Goal: Task Accomplishment & Management: Complete application form

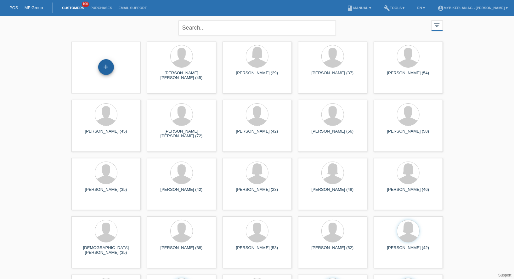
click at [105, 66] on div "+" at bounding box center [106, 67] width 16 height 16
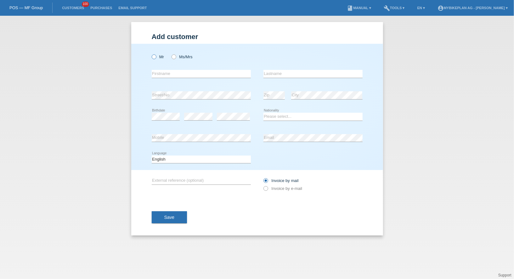
click at [150, 53] on icon at bounding box center [150, 53] width 0 height 0
click at [152, 58] on input "Mr" at bounding box center [154, 56] width 4 height 4
radio input "true"
click at [168, 71] on input "text" at bounding box center [201, 74] width 99 height 8
type input "Lucas"
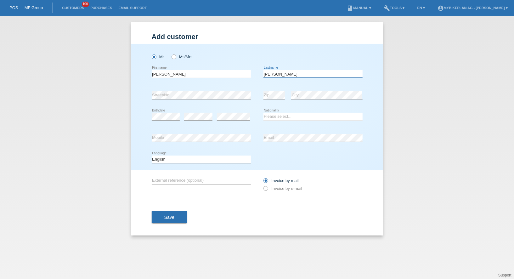
type input "Bächer"
select select "DE"
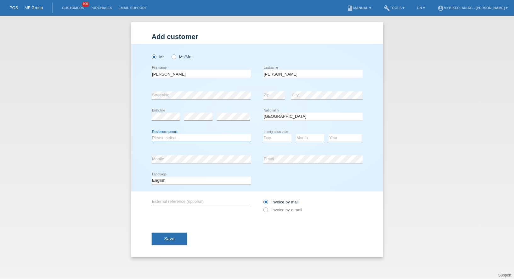
select select "C"
click at [65, 6] on link "Customers" at bounding box center [73, 8] width 28 height 4
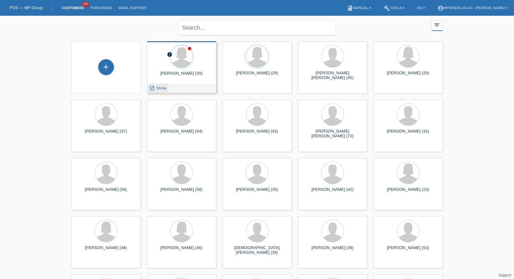
click at [159, 88] on span "Show" at bounding box center [161, 88] width 10 height 5
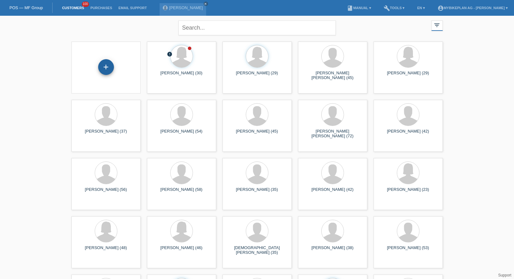
click at [108, 62] on div "+" at bounding box center [106, 67] width 16 height 16
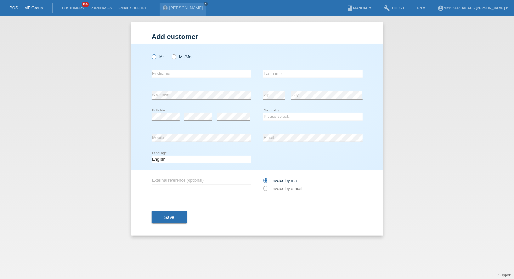
click at [156, 55] on label "Mr" at bounding box center [158, 56] width 13 height 5
click at [156, 55] on input "Mr" at bounding box center [154, 56] width 4 height 4
radio input "true"
click at [160, 71] on input "text" at bounding box center [201, 74] width 99 height 8
type input "[PERSON_NAME]"
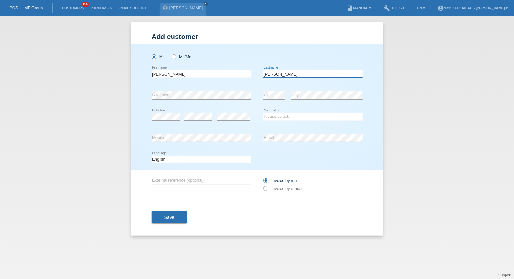
type input "[PERSON_NAME]"
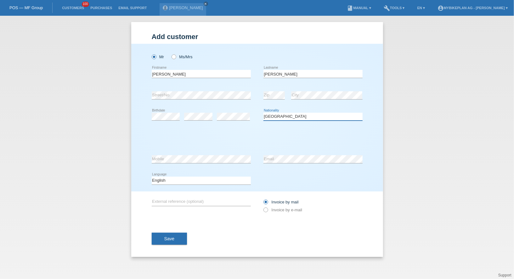
select select "IT"
select select "C"
select select "05"
select select "02"
select select "1972"
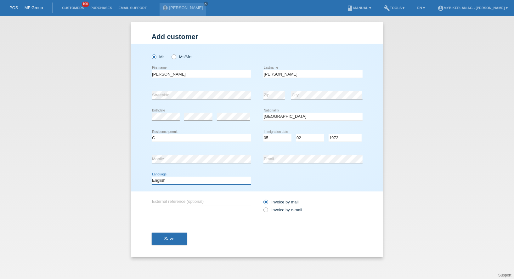
click at [188, 180] on select "Deutsch Français Italiano English" at bounding box center [201, 181] width 99 height 8
select select "de"
click at [152, 177] on select "Deutsch Français Italiano English" at bounding box center [201, 181] width 99 height 8
click at [271, 208] on label "Invoice by e-mail" at bounding box center [282, 209] width 39 height 5
click at [267, 208] on input "Invoice by e-mail" at bounding box center [265, 211] width 4 height 8
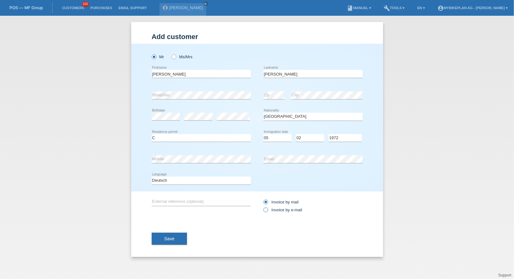
radio input "true"
click at [175, 247] on div "Save" at bounding box center [257, 238] width 211 height 36
click at [175, 242] on button "Save" at bounding box center [170, 239] width 36 height 12
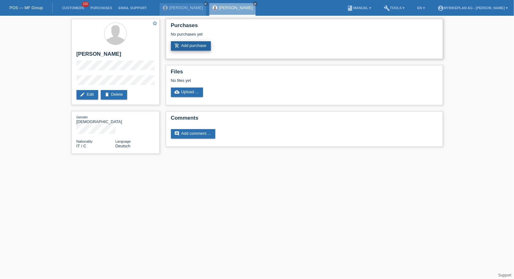
click at [189, 45] on link "add_shopping_cart Add purchase" at bounding box center [191, 45] width 40 height 9
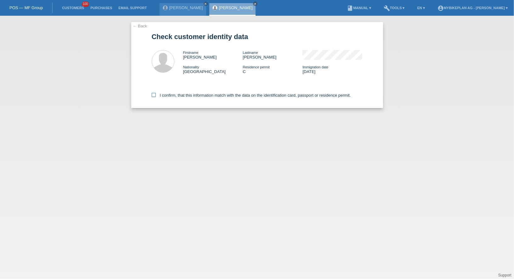
click at [170, 97] on label "I confirm, that this information match with the data on the identification card…" at bounding box center [251, 95] width 199 height 5
click at [156, 97] on input "I confirm, that this information match with the data on the identification card…" at bounding box center [154, 95] width 4 height 4
checkbox input "true"
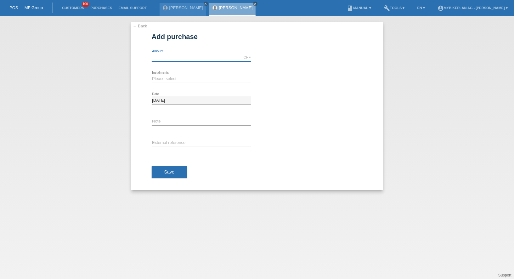
click at [167, 59] on input "text" at bounding box center [201, 57] width 99 height 8
type input "3599.00"
click at [163, 76] on select "Please select 6 instalments 12 instalments 18 instalments 24 instalments 36 ins…" at bounding box center [201, 79] width 99 height 8
select select "487"
click at [152, 75] on select "Please select 6 instalments 12 instalments 18 instalments 24 instalments 36 ins…" at bounding box center [201, 79] width 99 height 8
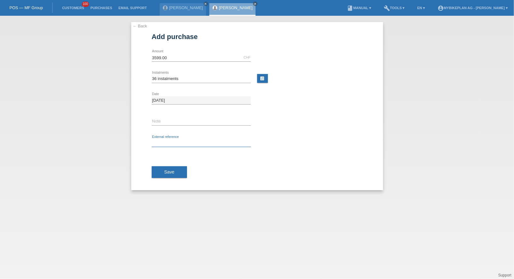
click at [167, 141] on input "text" at bounding box center [201, 143] width 99 height 8
paste input "45584766366"
type input "45584766366"
click at [168, 166] on button "Save" at bounding box center [170, 172] width 36 height 12
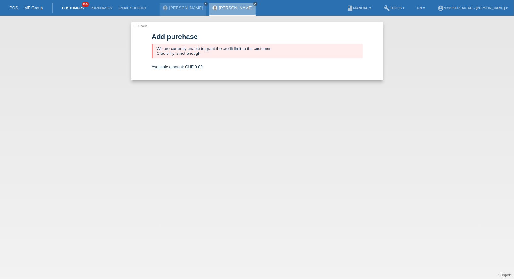
click at [76, 9] on link "Customers" at bounding box center [73, 8] width 28 height 4
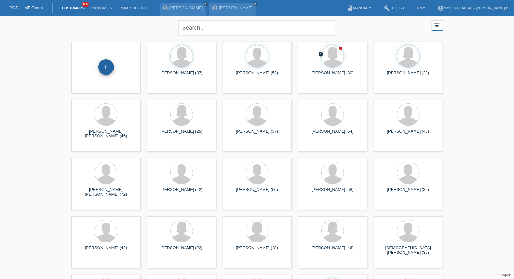
click at [105, 69] on div "+" at bounding box center [106, 67] width 16 height 16
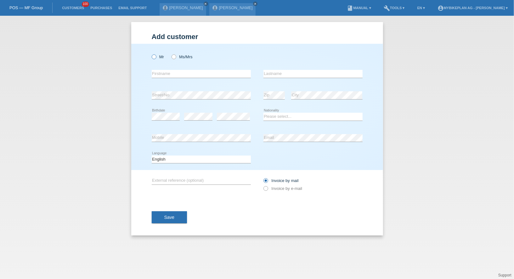
click at [150, 53] on icon at bounding box center [150, 53] width 0 height 0
click at [156, 57] on input "Mr" at bounding box center [154, 56] width 4 height 4
radio input "true"
click at [168, 70] on input "text" at bounding box center [201, 74] width 99 height 8
type input "[PERSON_NAME]"
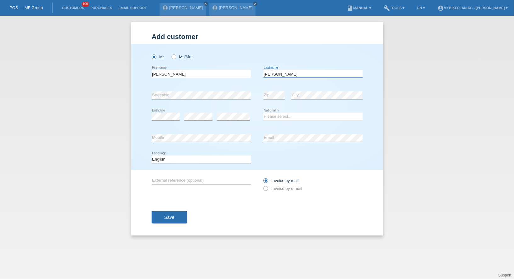
type input "[PERSON_NAME]"
select select "CH"
click at [217, 162] on select "Deutsch Français Italiano English" at bounding box center [201, 159] width 99 height 8
select select "de"
click at [152, 155] on select "Deutsch Français Italiano English" at bounding box center [201, 159] width 99 height 8
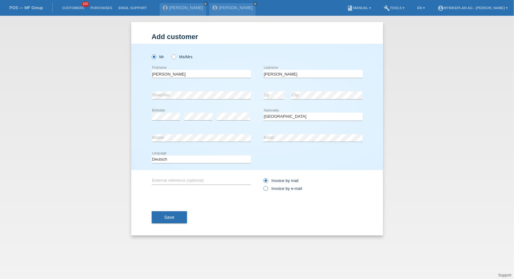
click at [280, 188] on label "Invoice by e-mail" at bounding box center [282, 188] width 39 height 5
click at [267, 188] on input "Invoice by e-mail" at bounding box center [265, 190] width 4 height 8
radio input "true"
click at [178, 213] on button "Save" at bounding box center [170, 217] width 36 height 12
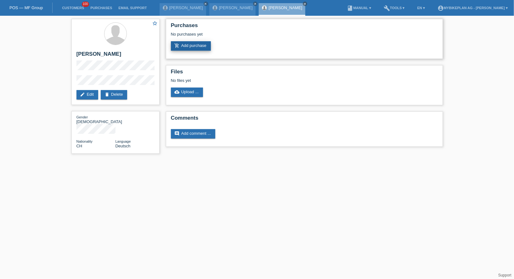
click at [201, 48] on link "add_shopping_cart Add purchase" at bounding box center [191, 45] width 40 height 9
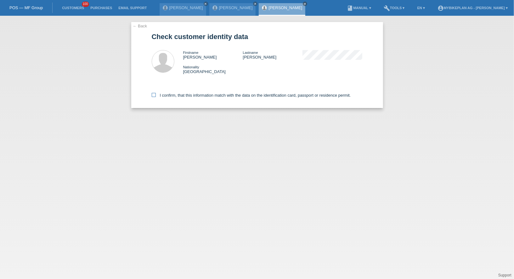
click at [202, 94] on label "I confirm, that this information match with the data on the identification card…" at bounding box center [251, 95] width 199 height 5
click at [156, 94] on input "I confirm, that this information match with the data on the identification card…" at bounding box center [154, 95] width 4 height 4
checkbox input "true"
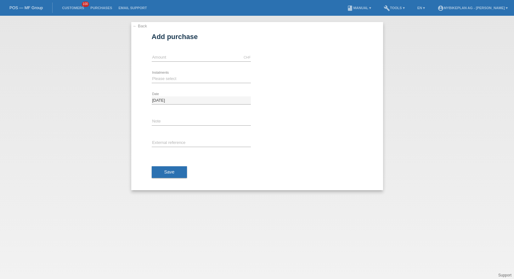
click at [183, 55] on input "text" at bounding box center [201, 57] width 99 height 8
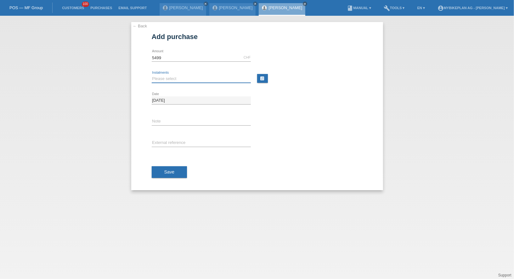
type input "5499.00"
click at [165, 77] on select "Please select 6 instalments 12 instalments 18 instalments 24 instalments 36 ins…" at bounding box center [201, 79] width 99 height 8
select select "486"
click at [152, 75] on select "Please select 6 instalments 12 instalments 18 instalments 24 instalments 36 ins…" at bounding box center [201, 79] width 99 height 8
click at [165, 141] on input "text" at bounding box center [201, 143] width 99 height 8
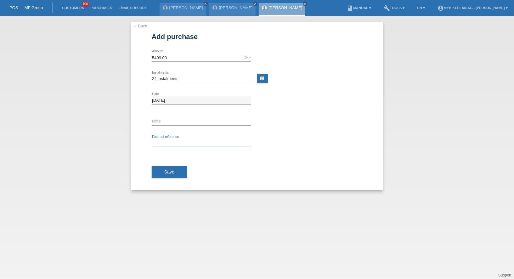
paste input "45555319167"
type input "45555319167"
click at [167, 172] on span "Save" at bounding box center [169, 171] width 10 height 5
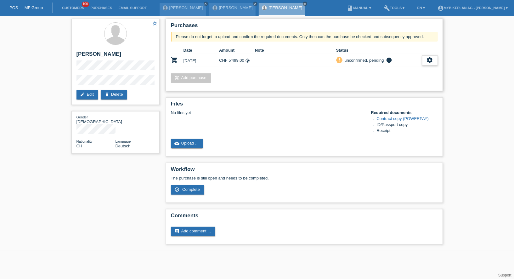
click at [426, 61] on div "settings" at bounding box center [430, 60] width 16 height 10
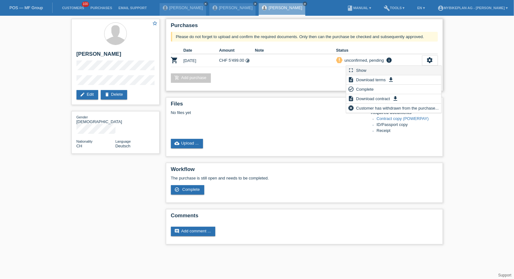
click at [400, 69] on div "fullscreen Show" at bounding box center [393, 70] width 95 height 9
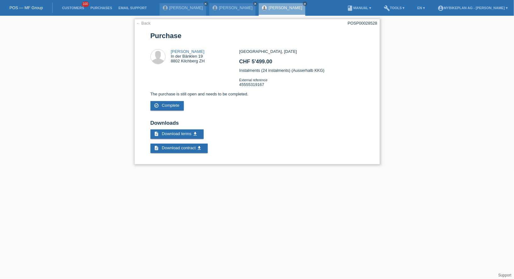
click at [355, 21] on div "POSP00028528" at bounding box center [363, 23] width 30 height 5
copy div "POSP00028528"
